Goal: Navigation & Orientation: Find specific page/section

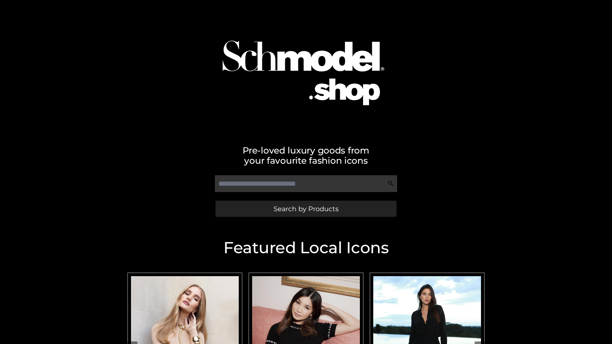
click at [306, 209] on span "Search by Products" at bounding box center [306, 209] width 65 height 7
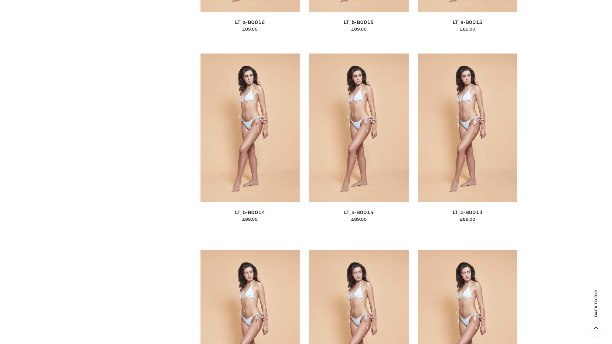
scroll to position [2268, 0]
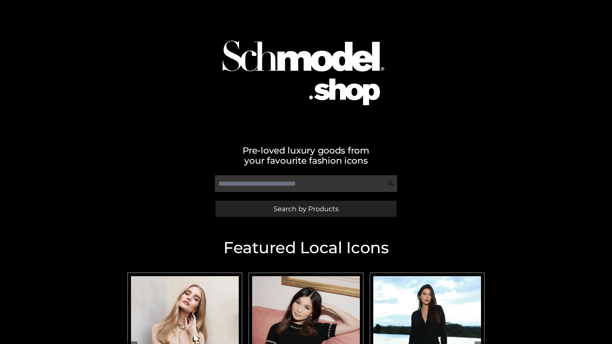
click at [306, 209] on span "Search by Products" at bounding box center [306, 209] width 65 height 7
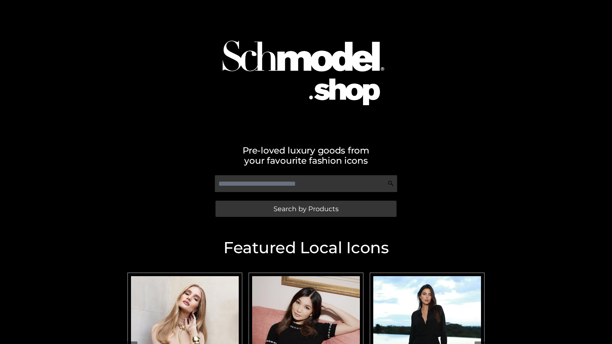
click at [306, 209] on span "Search by Products" at bounding box center [306, 209] width 65 height 7
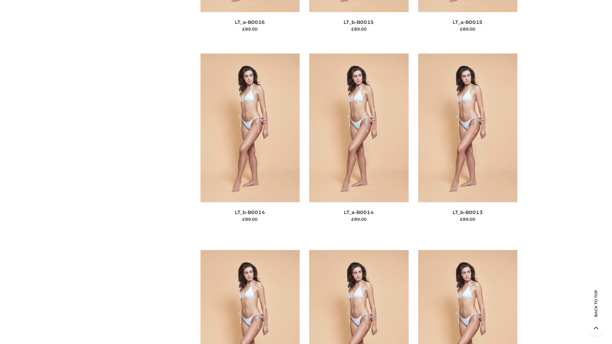
scroll to position [2268, 0]
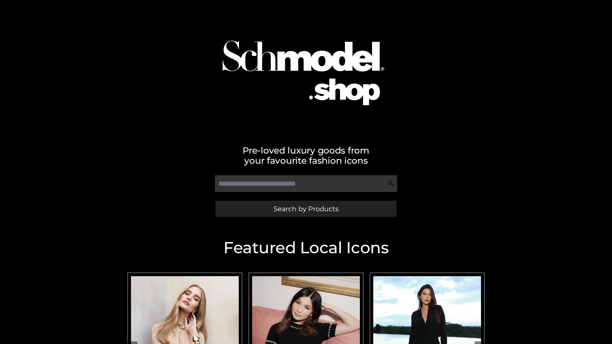
click at [306, 209] on span "Search by Products" at bounding box center [306, 209] width 65 height 7
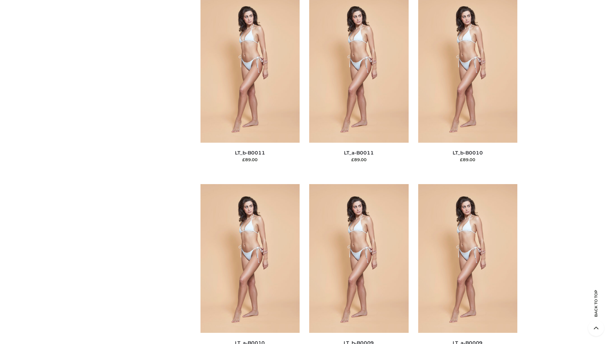
scroll to position [2864, 0]
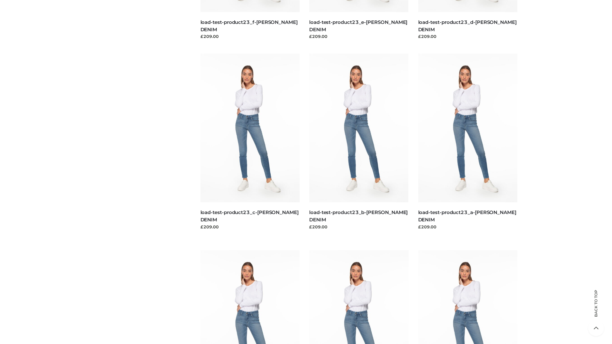
scroll to position [559, 0]
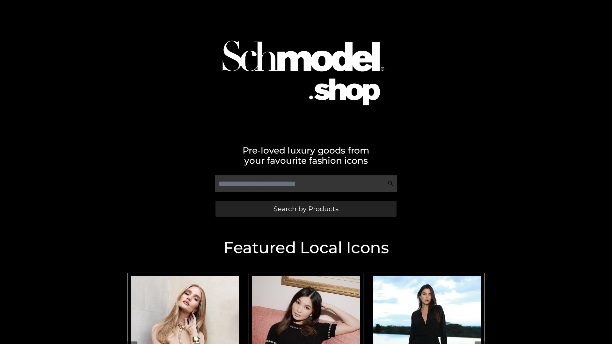
click at [306, 209] on span "Search by Products" at bounding box center [306, 209] width 65 height 7
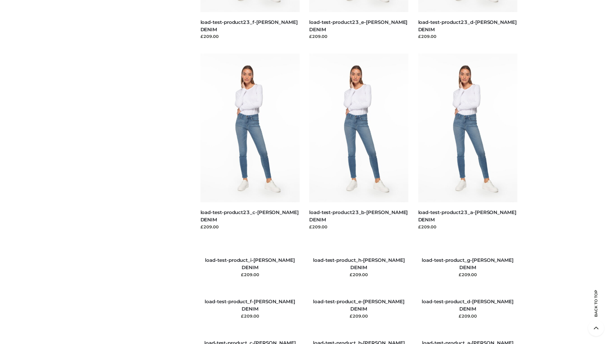
scroll to position [732, 0]
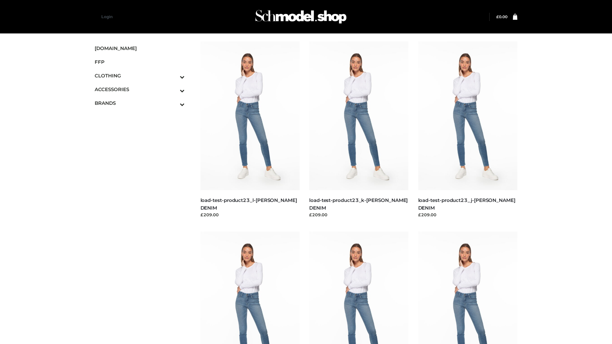
scroll to position [559, 0]
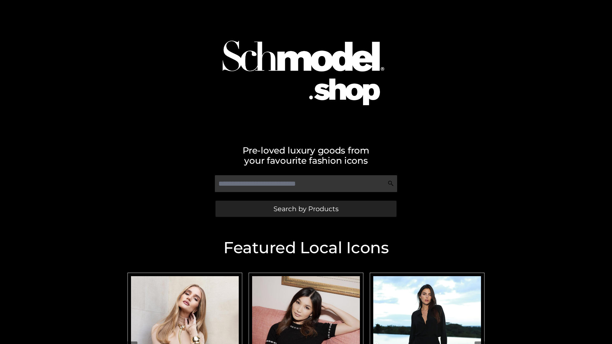
click at [306, 209] on span "Search by Products" at bounding box center [306, 209] width 65 height 7
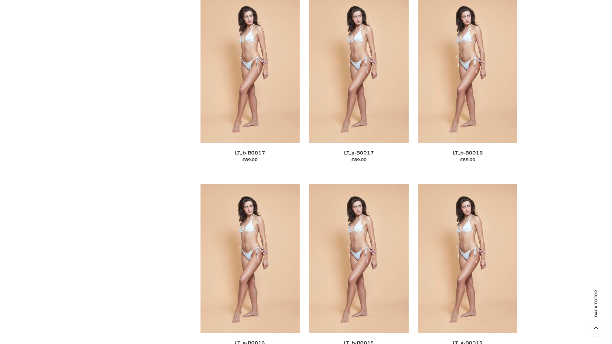
scroll to position [2096, 0]
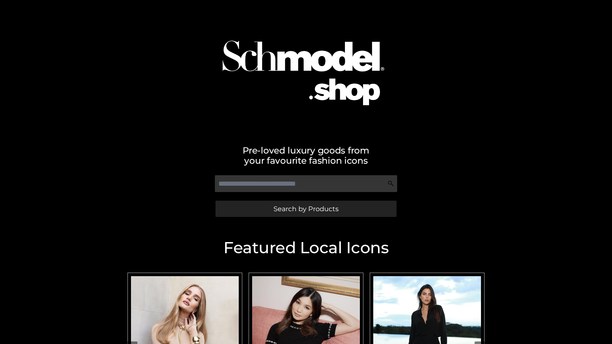
click at [306, 209] on span "Search by Products" at bounding box center [306, 209] width 65 height 7
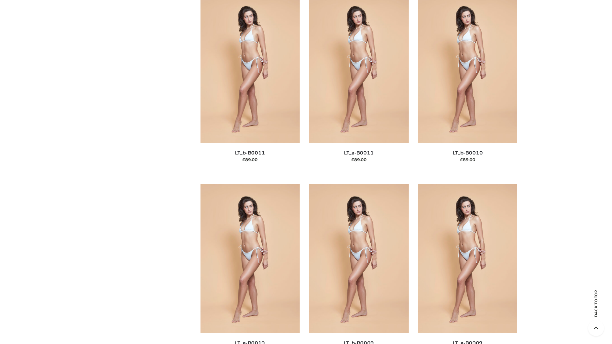
scroll to position [2864, 0]
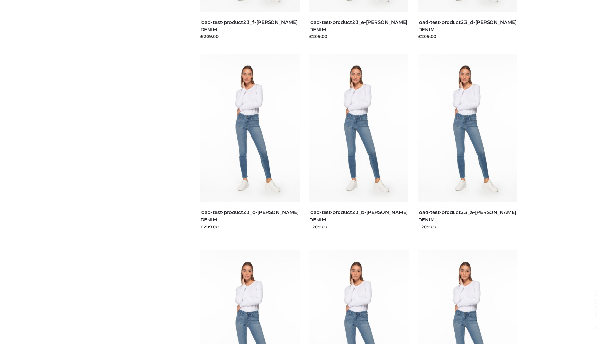
scroll to position [559, 0]
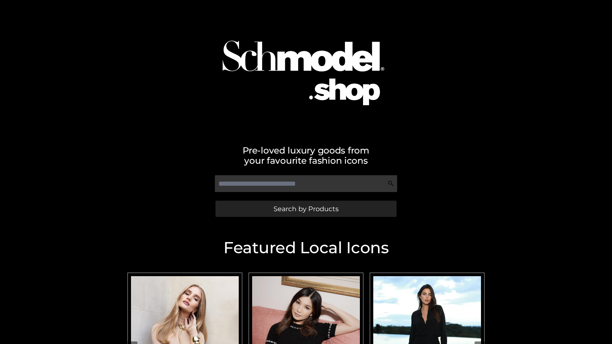
click at [306, 209] on span "Search by Products" at bounding box center [306, 209] width 65 height 7
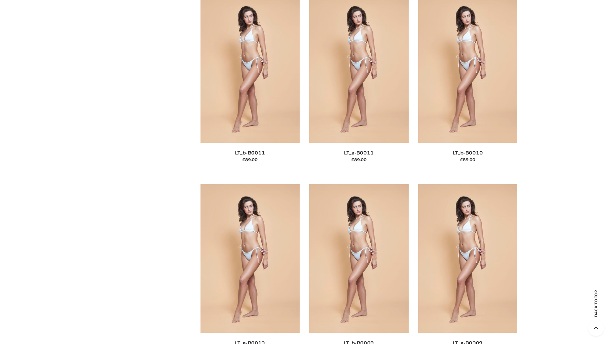
scroll to position [2864, 0]
